Goal: Transaction & Acquisition: Subscribe to service/newsletter

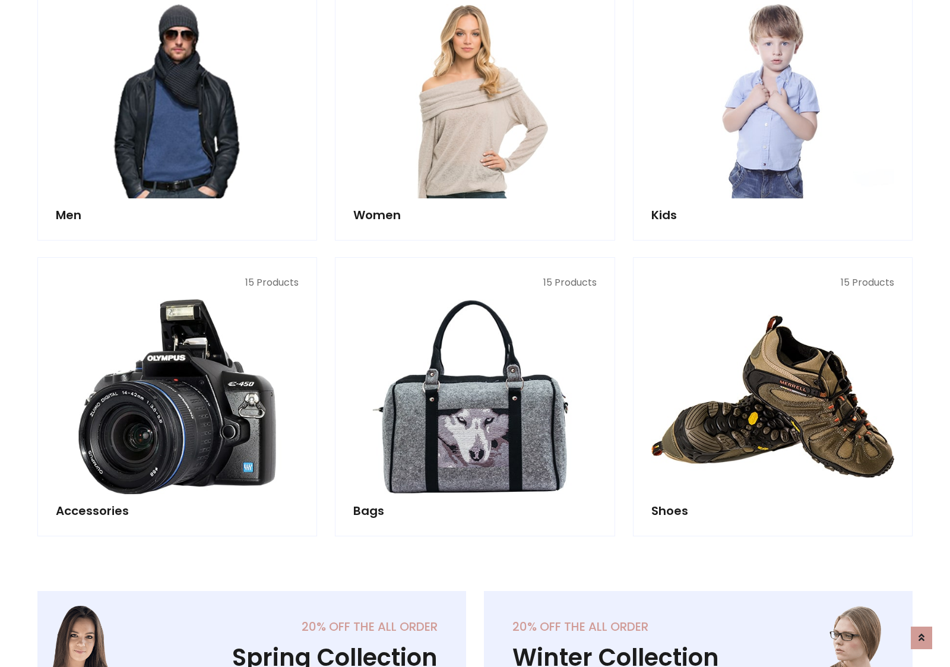
scroll to position [861, 0]
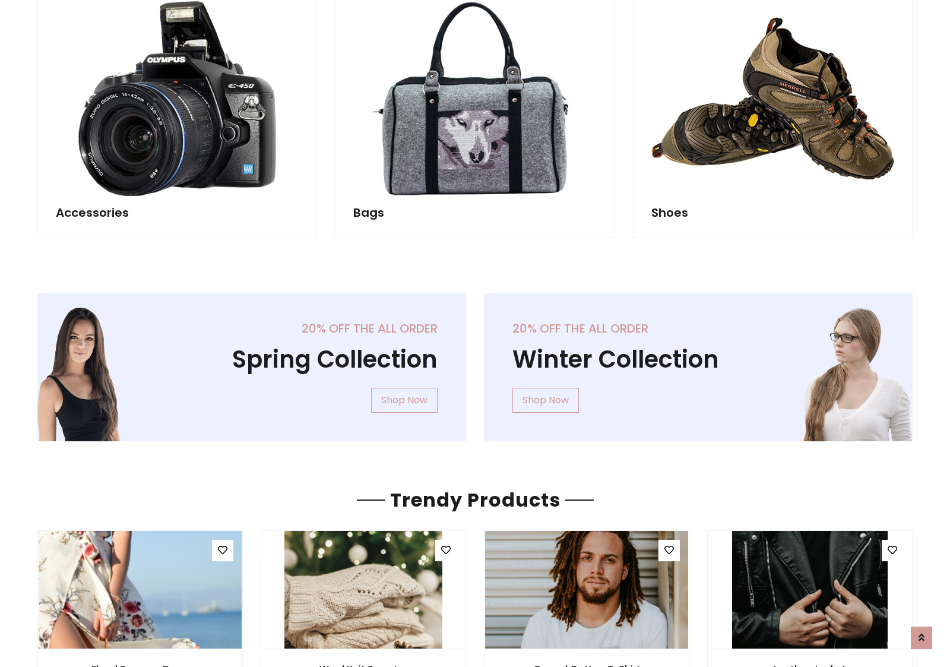
click at [475, 362] on div "20% off the all order Winter Collection Shop Now" at bounding box center [698, 376] width 446 height 167
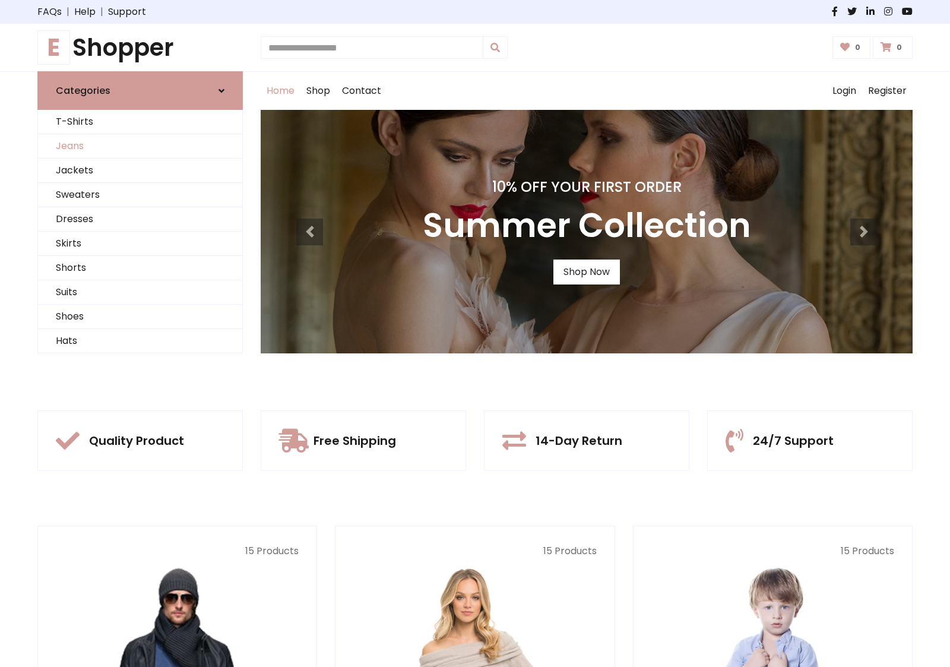
click at [140, 146] on link "Jeans" at bounding box center [140, 146] width 204 height 24
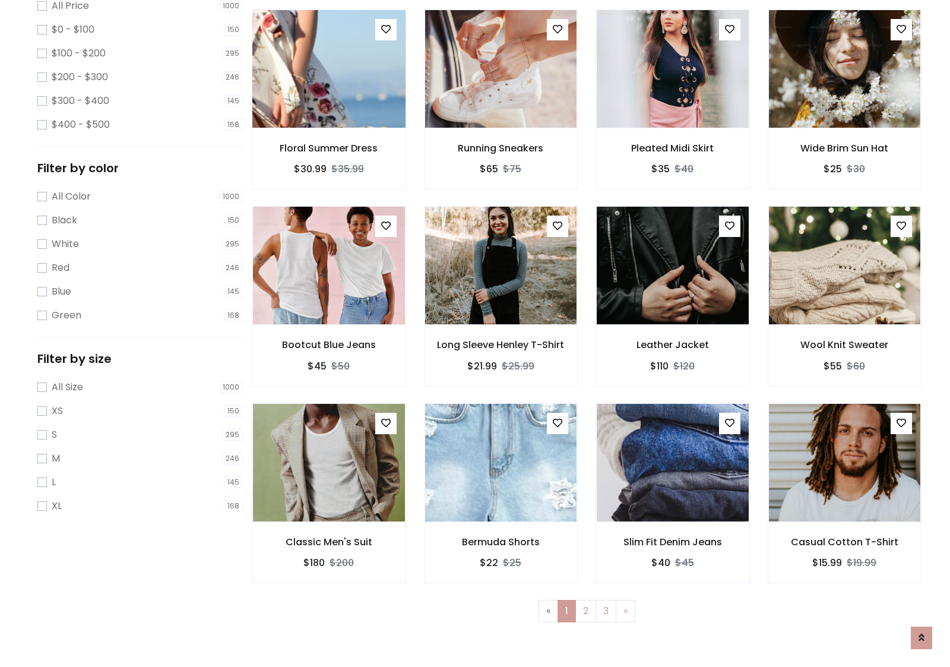
scroll to position [324, 0]
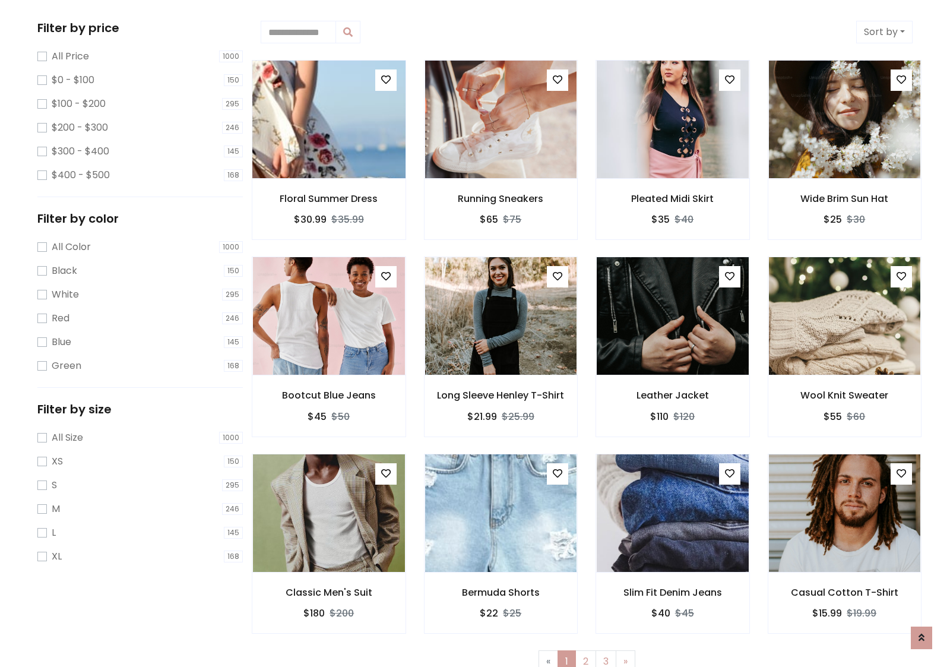
click at [328, 119] on img at bounding box center [328, 119] width 182 height 285
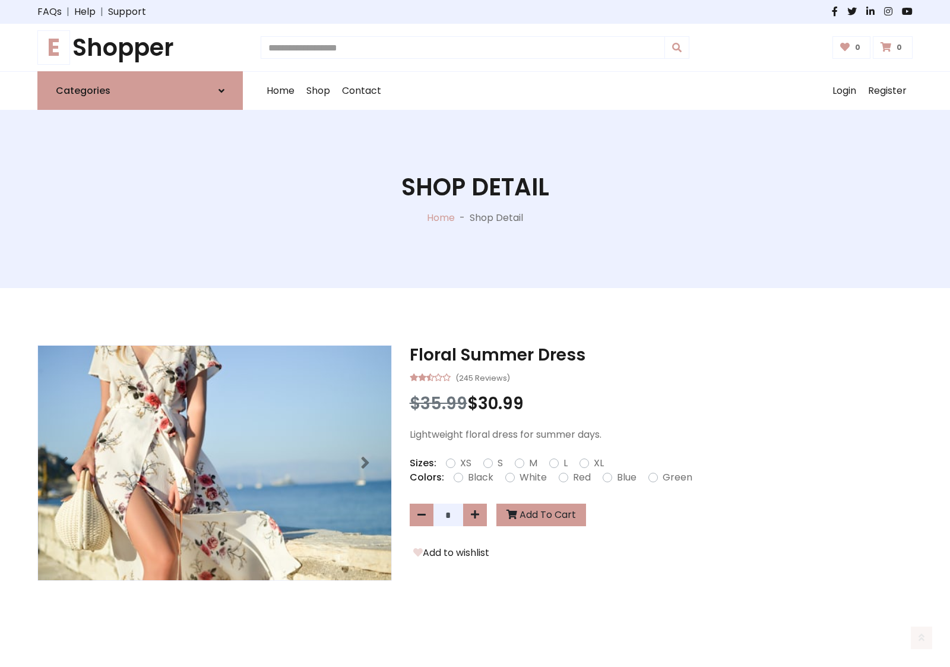
scroll to position [128, 0]
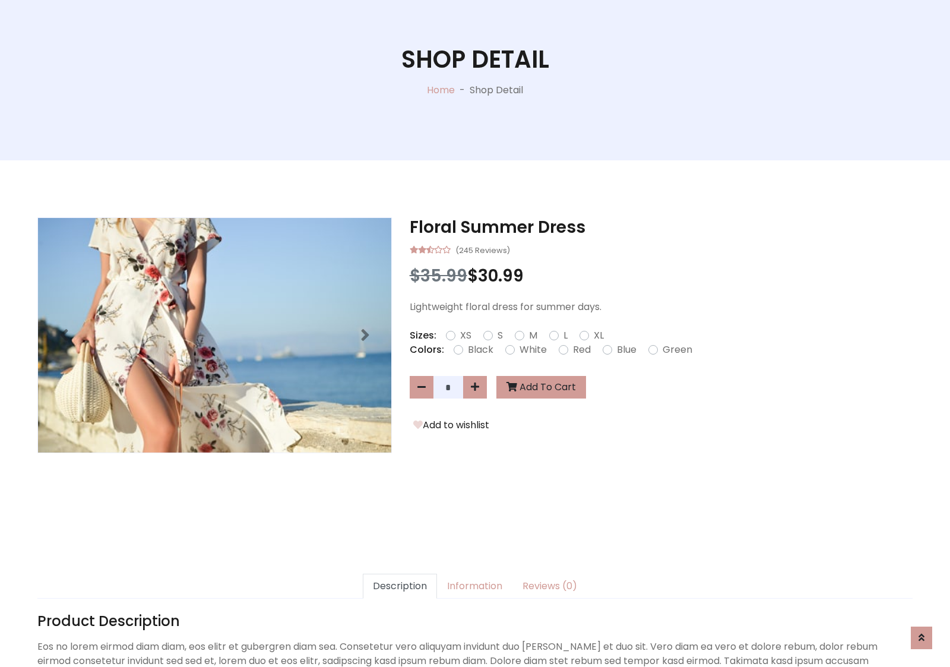
click at [580, 349] on label "Red" at bounding box center [582, 350] width 18 height 14
click at [475, 333] on form "XS S M L XL" at bounding box center [529, 335] width 167 height 14
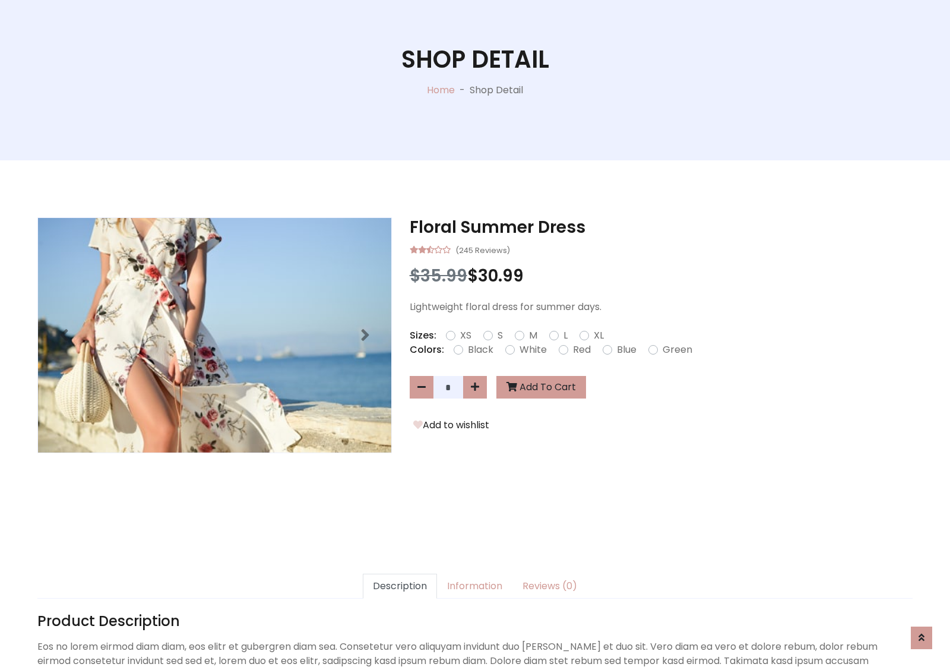
click at [475, 333] on form "XS S M L XL" at bounding box center [529, 335] width 167 height 14
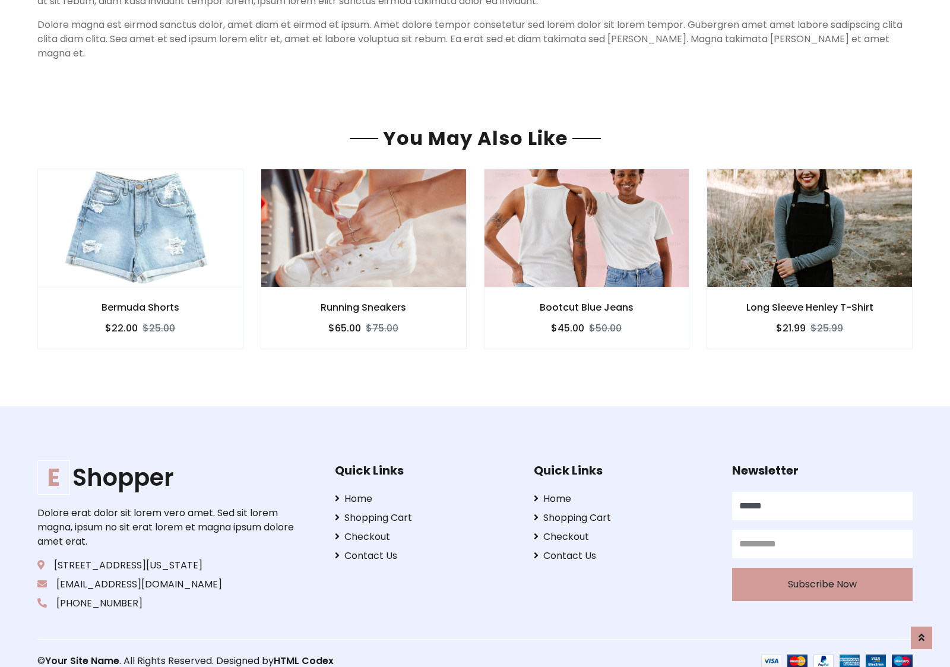
type input "******"
type input "**********"
click at [822, 569] on button "Subscribe Now" at bounding box center [822, 584] width 180 height 33
